Goal: Information Seeking & Learning: Find specific fact

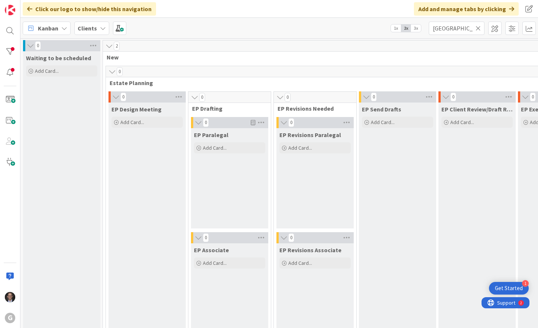
click at [476, 29] on icon at bounding box center [478, 28] width 5 height 7
click at [463, 31] on input "text" at bounding box center [457, 28] width 56 height 13
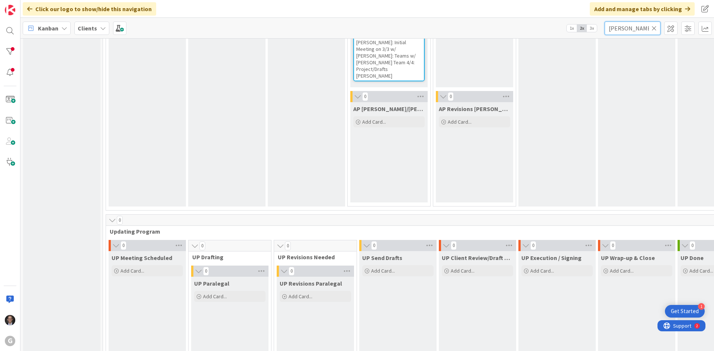
scroll to position [780, 0]
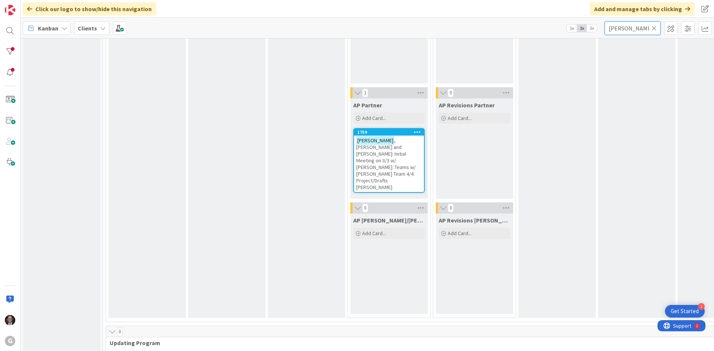
type input "[PERSON_NAME]"
click at [381, 147] on span ", [PERSON_NAME] and [PERSON_NAME]: Initial Meeting on 3/3 w/ [PERSON_NAME]: Tea…" at bounding box center [385, 164] width 59 height 54
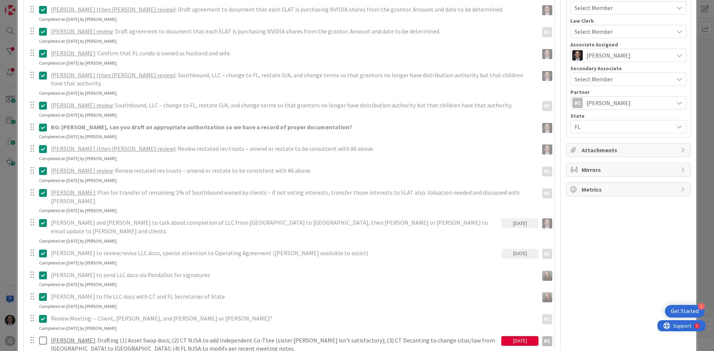
scroll to position [372, 0]
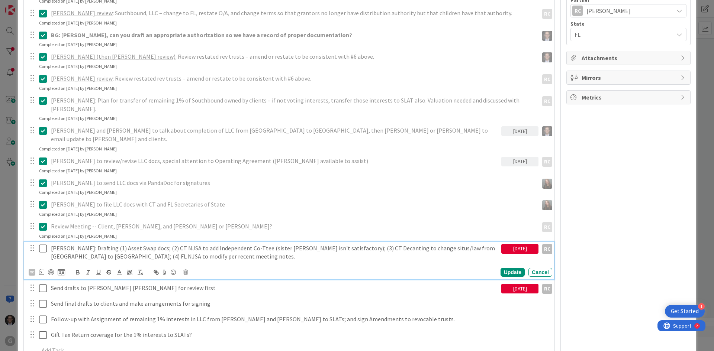
click at [42, 244] on icon at bounding box center [43, 248] width 8 height 9
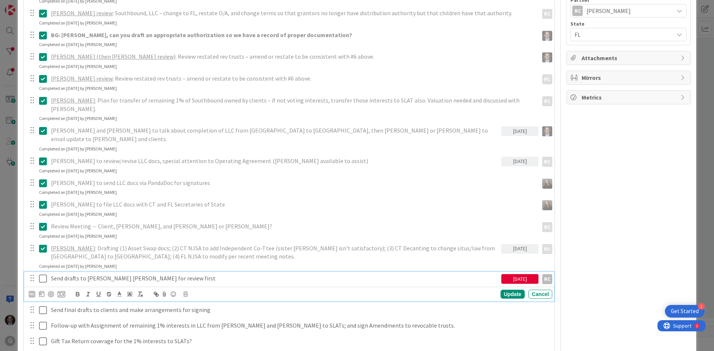
drag, startPoint x: 41, startPoint y: 244, endPoint x: 85, endPoint y: 237, distance: 44.4
click at [41, 274] on icon at bounding box center [43, 278] width 8 height 9
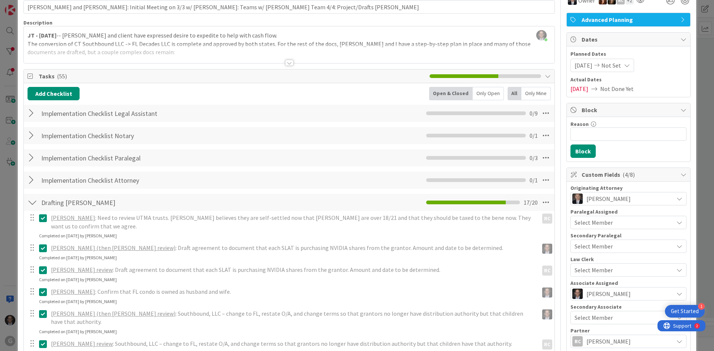
scroll to position [0, 0]
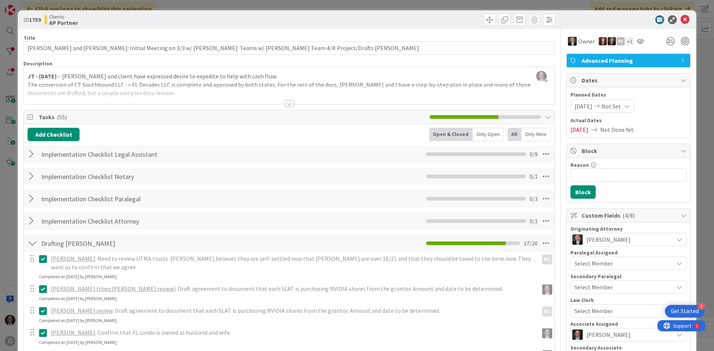
click at [286, 103] on div at bounding box center [289, 104] width 8 height 6
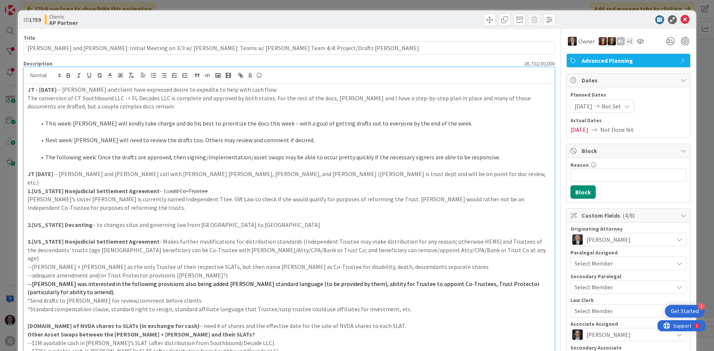
click at [323, 148] on p at bounding box center [289, 149] width 523 height 9
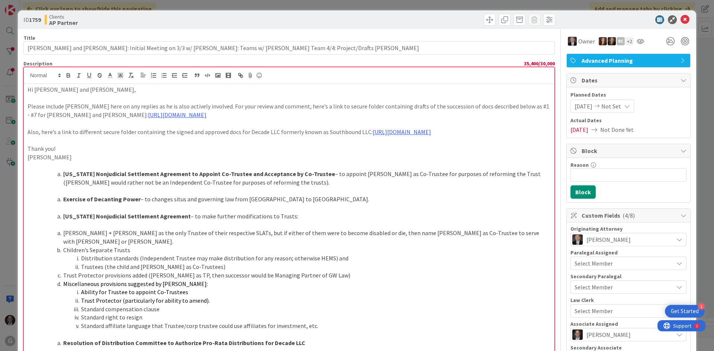
click at [28, 88] on p "Hi [PERSON_NAME] and [PERSON_NAME]," at bounding box center [289, 89] width 523 height 9
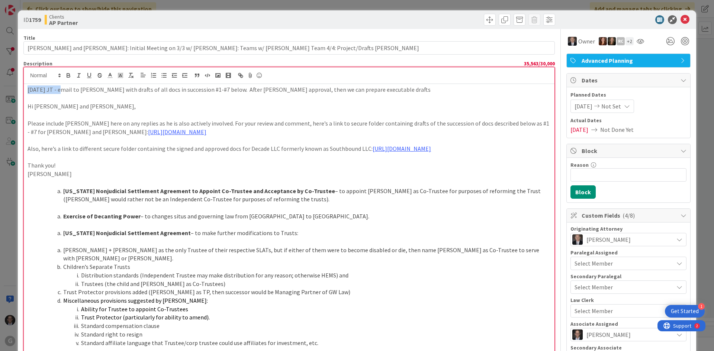
drag, startPoint x: 26, startPoint y: 89, endPoint x: 68, endPoint y: 82, distance: 42.2
click at [68, 74] on icon "button" at bounding box center [68, 75] width 3 height 2
click at [56, 111] on p at bounding box center [289, 115] width 523 height 9
drag, startPoint x: 28, startPoint y: 123, endPoint x: 32, endPoint y: 121, distance: 4.7
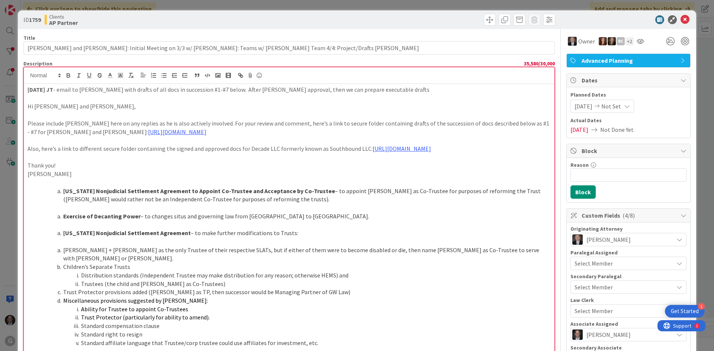
click at [28, 123] on p "Please include [PERSON_NAME] here on any replies as he is also actively involve…" at bounding box center [289, 127] width 523 height 17
drag, startPoint x: 28, startPoint y: 163, endPoint x: 103, endPoint y: 175, distance: 76.0
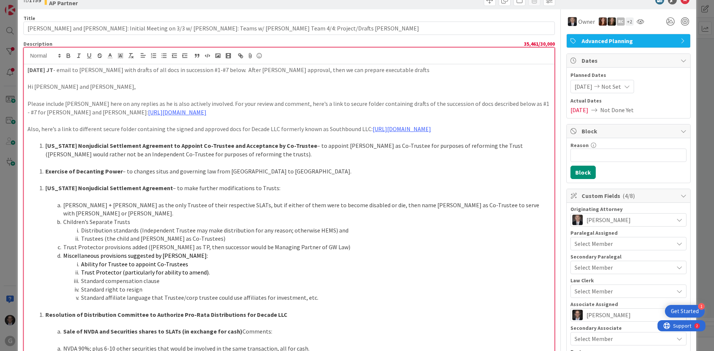
scroll to position [37, 0]
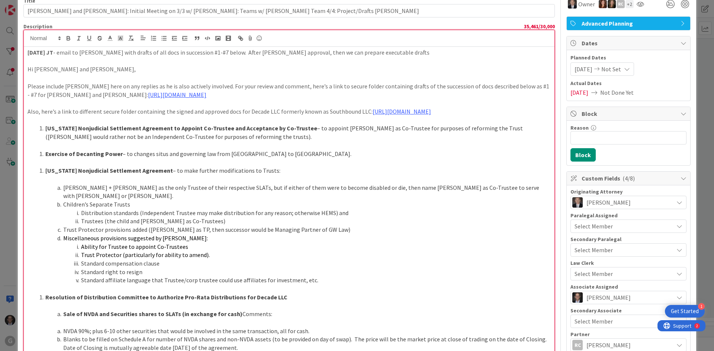
click at [64, 310] on strong "Sale of NVDA and Securities shares to SLATs (in exchange for cash)" at bounding box center [152, 313] width 179 height 7
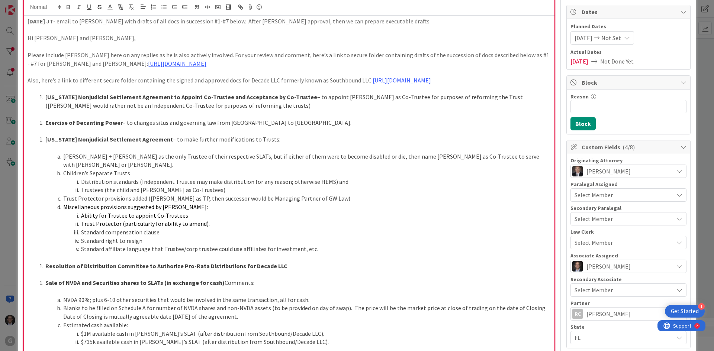
scroll to position [61, 0]
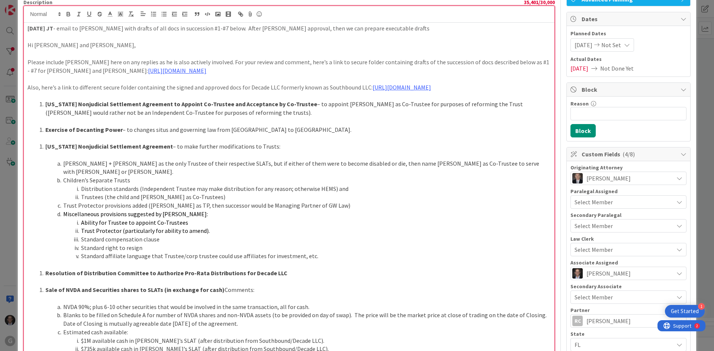
click at [43, 130] on li "Exercise of Decanting Power – to changes situs and governing law from [GEOGRAPH…" at bounding box center [293, 130] width 514 height 9
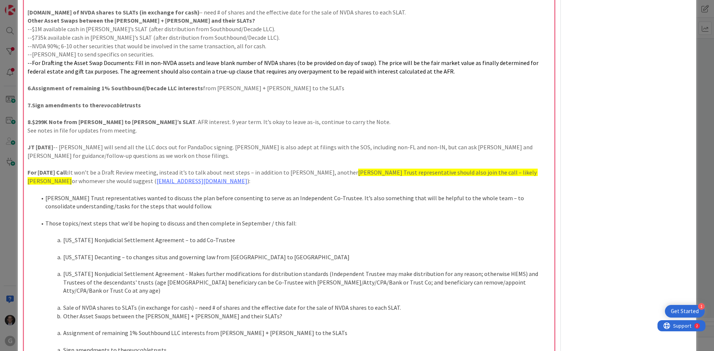
scroll to position [669, 0]
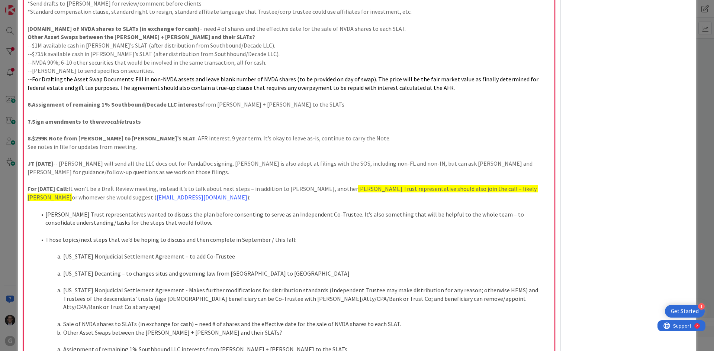
click at [204, 202] on p at bounding box center [289, 206] width 523 height 9
click at [45, 202] on p at bounding box center [289, 206] width 523 height 9
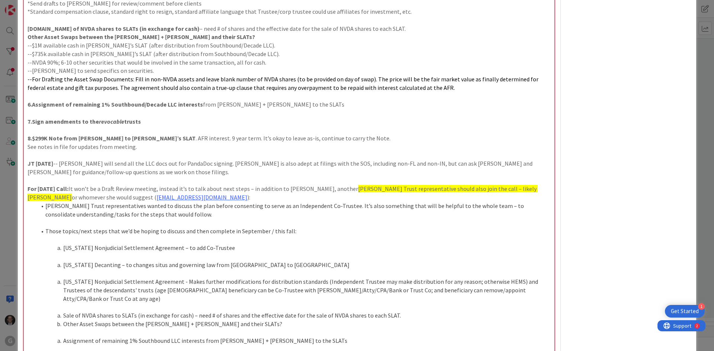
click at [39, 219] on p at bounding box center [289, 223] width 523 height 9
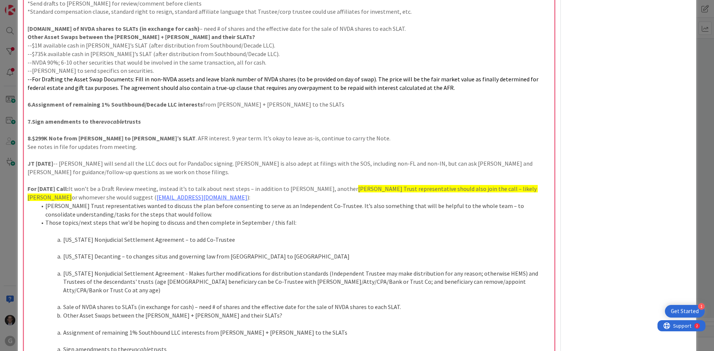
drag, startPoint x: 48, startPoint y: 197, endPoint x: 337, endPoint y: 319, distance: 313.9
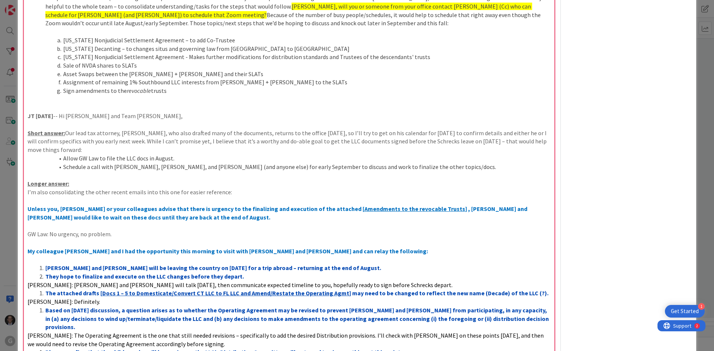
scroll to position [1003, 0]
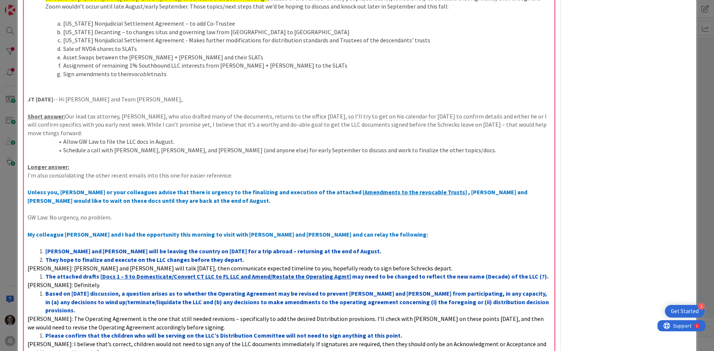
click at [28, 96] on strong "JT [DATE]" at bounding box center [41, 99] width 26 height 7
click at [37, 113] on u "Short answer:" at bounding box center [47, 116] width 38 height 7
click at [96, 112] on p "Short answer: Our lead tax attorney, [PERSON_NAME], who also drafted many of th…" at bounding box center [289, 124] width 523 height 25
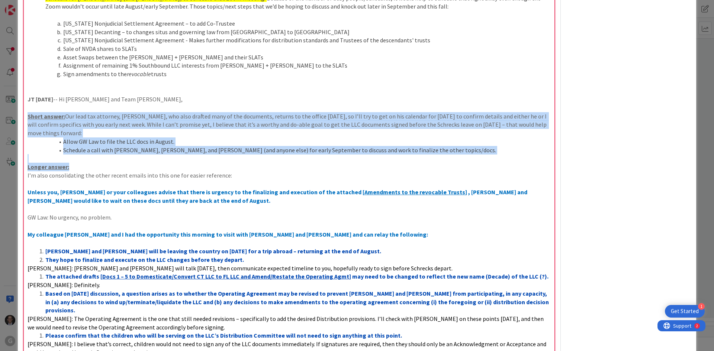
drag, startPoint x: 28, startPoint y: 92, endPoint x: 338, endPoint y: 141, distance: 314.6
click at [338, 141] on div "[DATE] JT - email to [PERSON_NAME] with drafts of all docs in succession #1-#7 …" at bounding box center [289, 356] width 530 height 2550
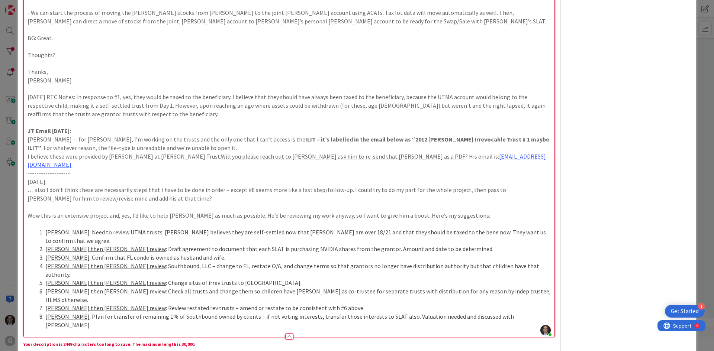
scroll to position [2193, 0]
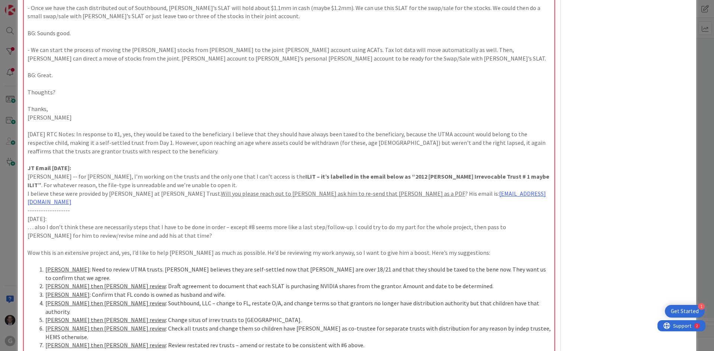
click at [105, 215] on p "[DATE]:" at bounding box center [289, 219] width 523 height 9
click at [134, 190] on p "I believe these were provided by [PERSON_NAME] at [PERSON_NAME] Trust. Will you…" at bounding box center [289, 198] width 523 height 17
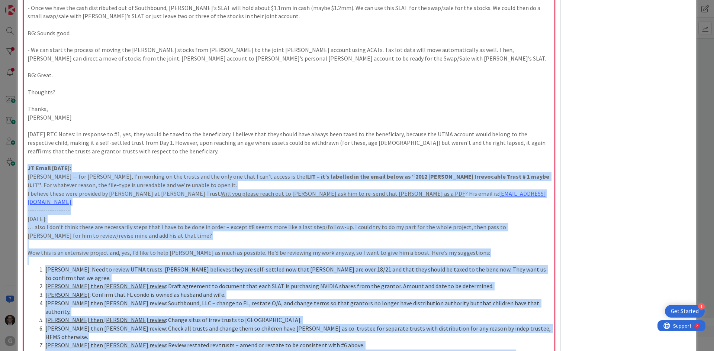
drag, startPoint x: 28, startPoint y: 109, endPoint x: 508, endPoint y: 260, distance: 504.0
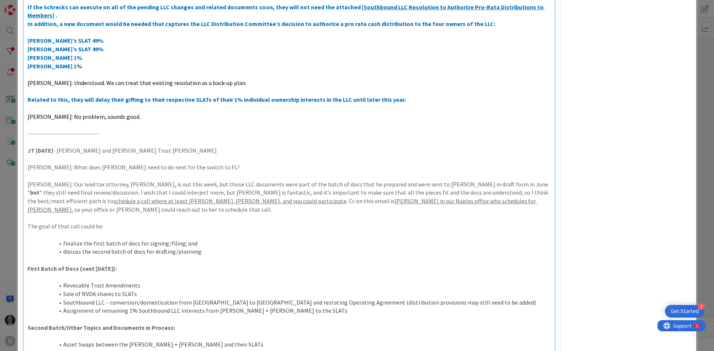
scroll to position [0, 0]
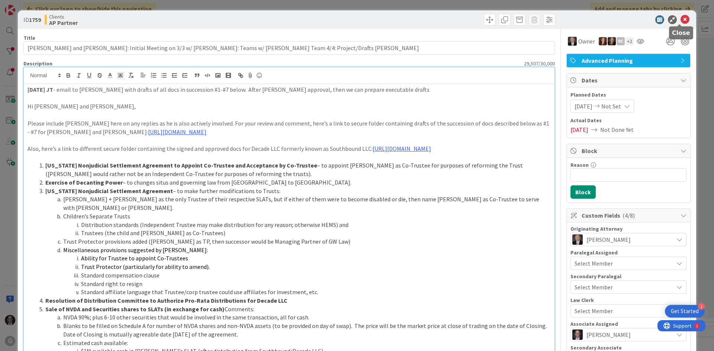
click at [538, 19] on icon at bounding box center [684, 19] width 9 height 9
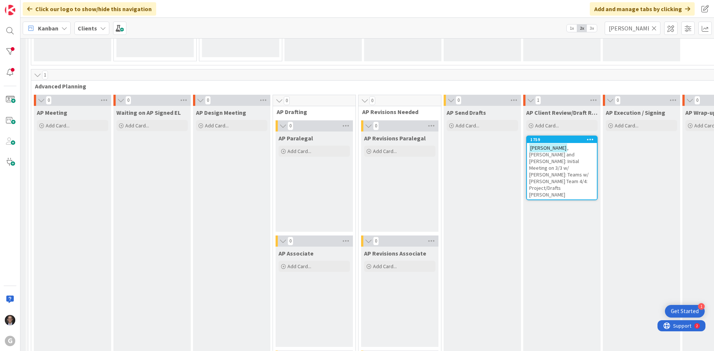
scroll to position [507, 60]
